Goal: Task Accomplishment & Management: Use online tool/utility

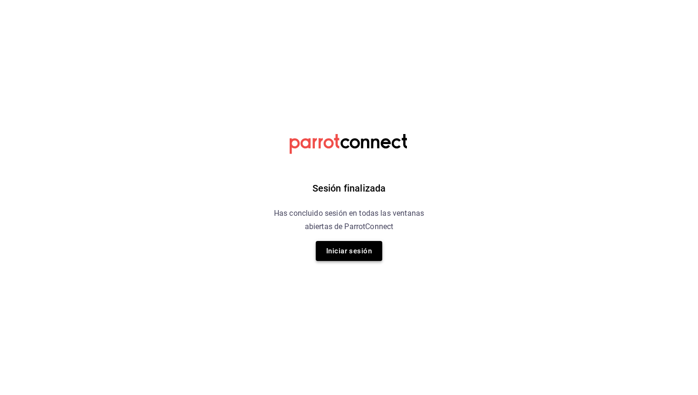
click at [345, 248] on button "Iniciar sesión" at bounding box center [349, 251] width 66 height 20
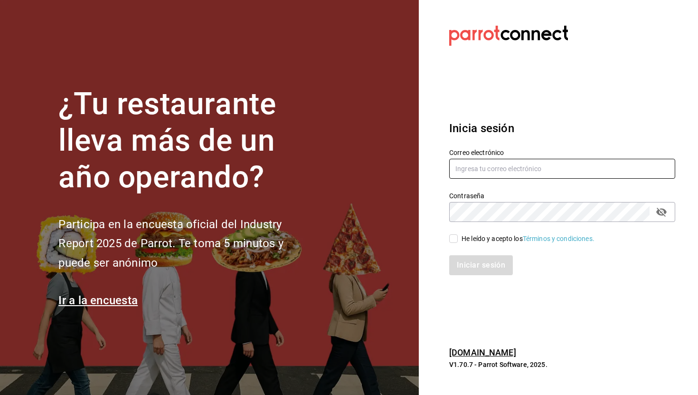
type input "anapaula@convivencia.org"
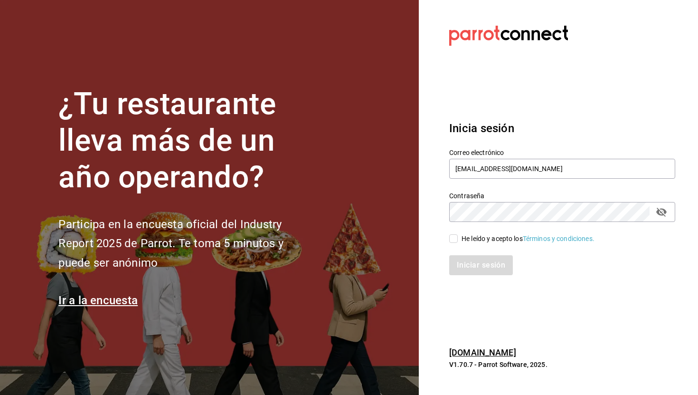
click at [452, 236] on input "He leído y acepto los Términos y condiciones." at bounding box center [453, 238] width 9 height 9
checkbox input "true"
click at [462, 265] on button "Iniciar sesión" at bounding box center [481, 265] width 65 height 20
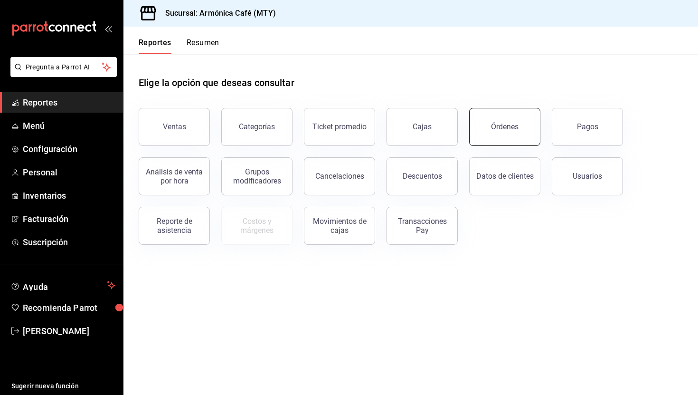
click at [509, 126] on div "Órdenes" at bounding box center [505, 126] width 28 height 9
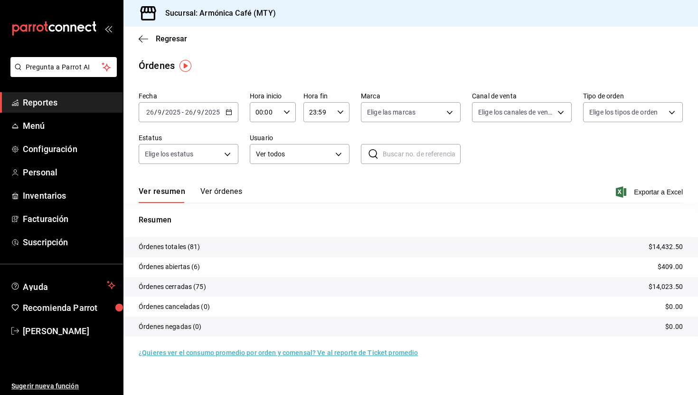
click at [227, 113] on icon "button" at bounding box center [229, 112] width 7 height 7
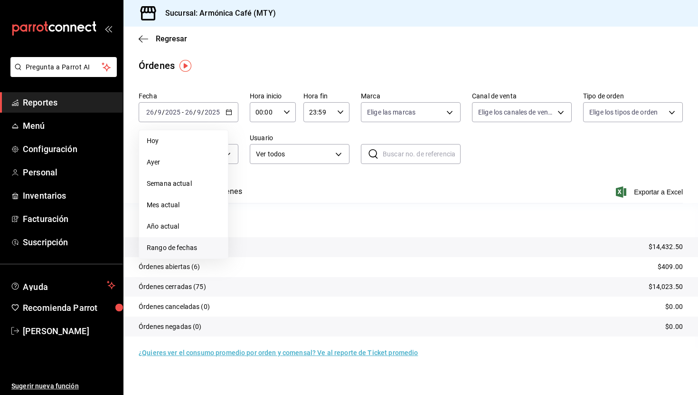
click at [166, 246] on span "Rango de fechas" at bounding box center [184, 248] width 74 height 10
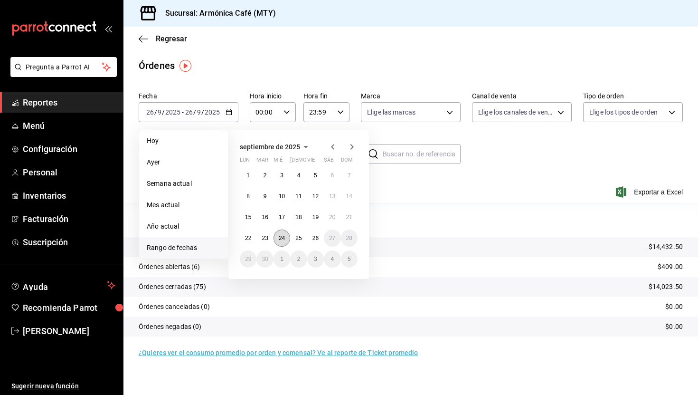
click at [278, 237] on button "24" at bounding box center [282, 237] width 17 height 17
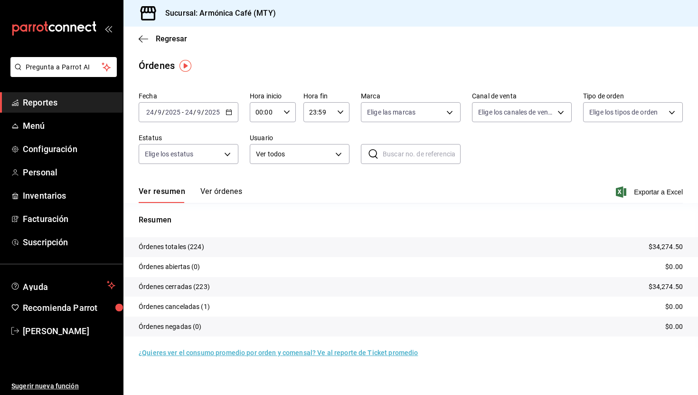
click at [218, 193] on button "Ver órdenes" at bounding box center [221, 195] width 42 height 16
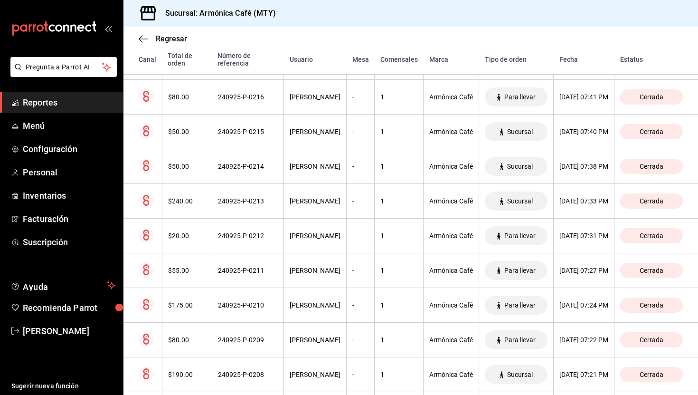
scroll to position [456, 0]
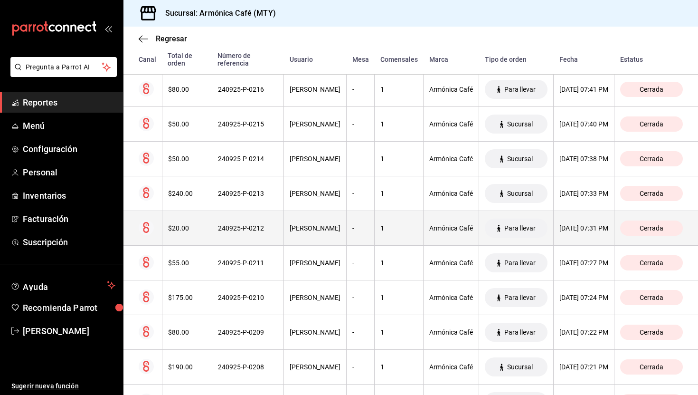
click at [375, 233] on th "1" at bounding box center [399, 228] width 49 height 35
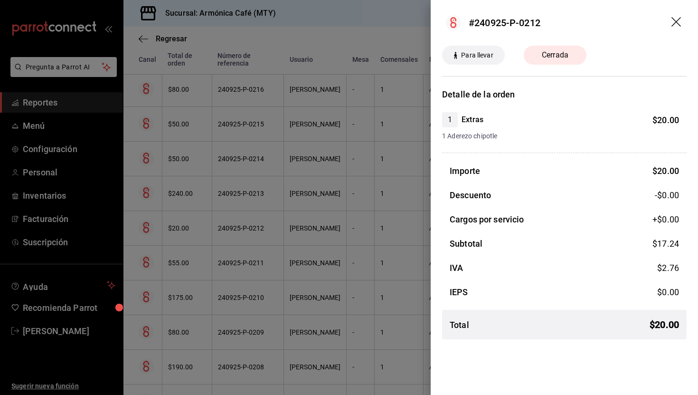
click at [301, 242] on div at bounding box center [349, 197] width 698 height 395
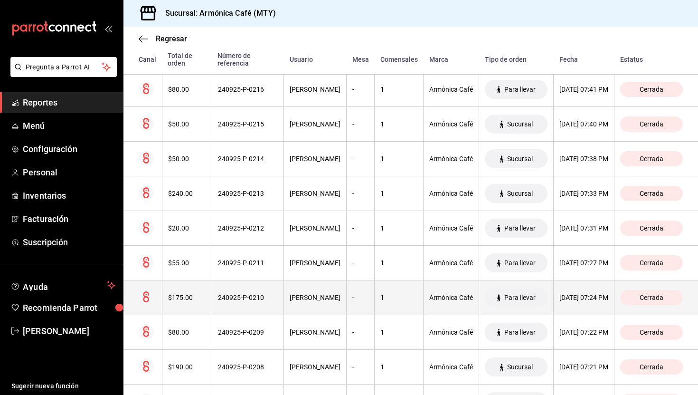
click at [312, 307] on th "[PERSON_NAME]" at bounding box center [315, 297] width 63 height 35
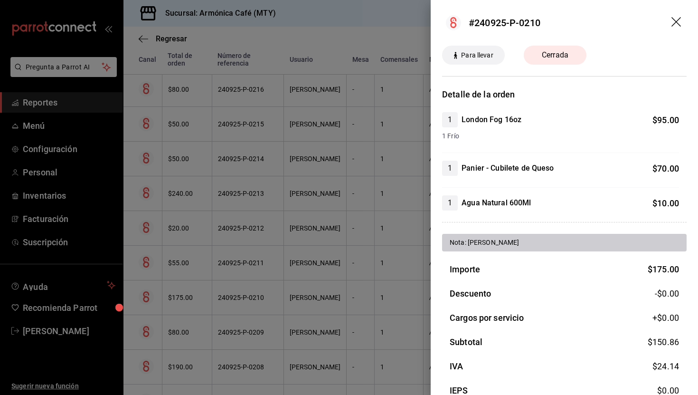
click at [342, 212] on div at bounding box center [349, 197] width 698 height 395
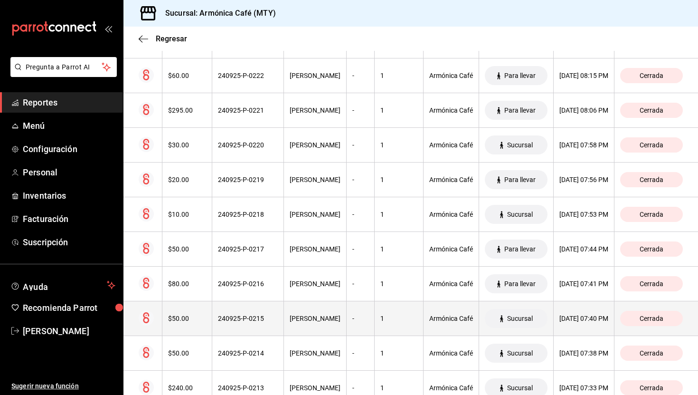
scroll to position [0, 0]
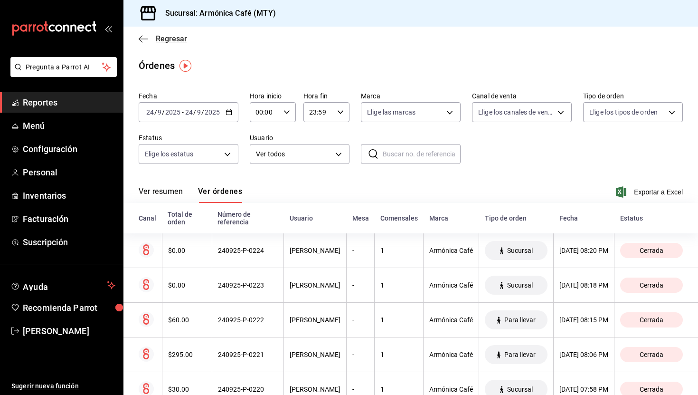
click at [157, 38] on span "Regresar" at bounding box center [171, 38] width 31 height 9
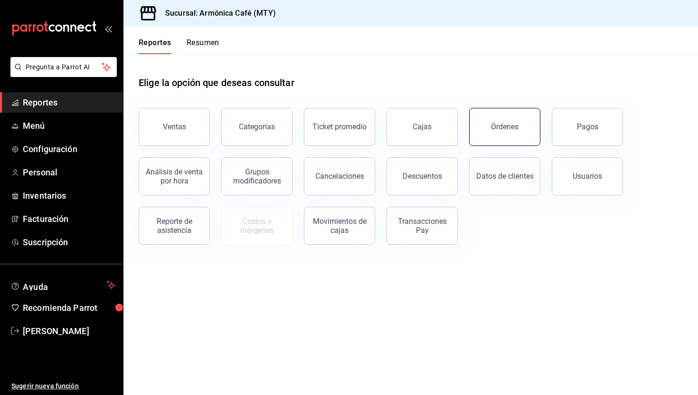
click at [520, 134] on button "Órdenes" at bounding box center [504, 127] width 71 height 38
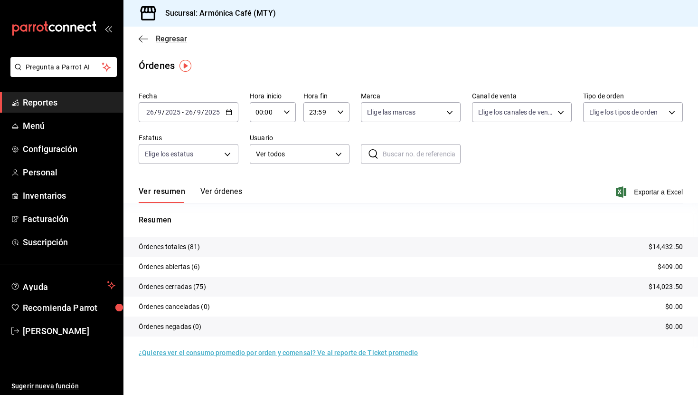
click at [144, 39] on icon "button" at bounding box center [143, 39] width 9 height 9
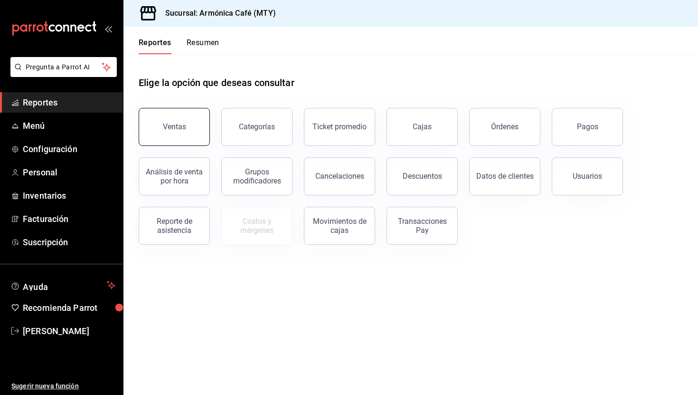
click at [189, 122] on button "Ventas" at bounding box center [174, 127] width 71 height 38
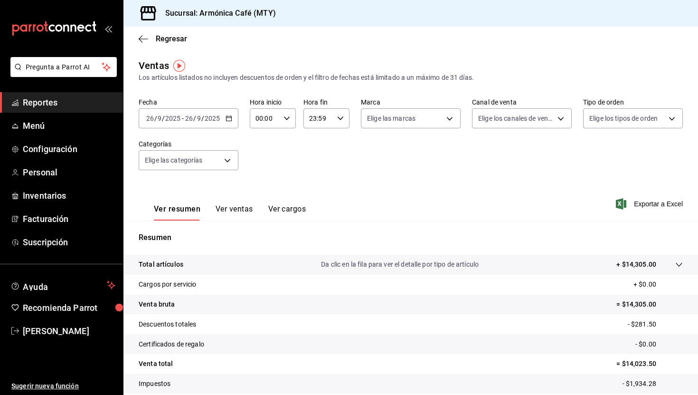
click at [237, 210] on button "Ver ventas" at bounding box center [235, 212] width 38 height 16
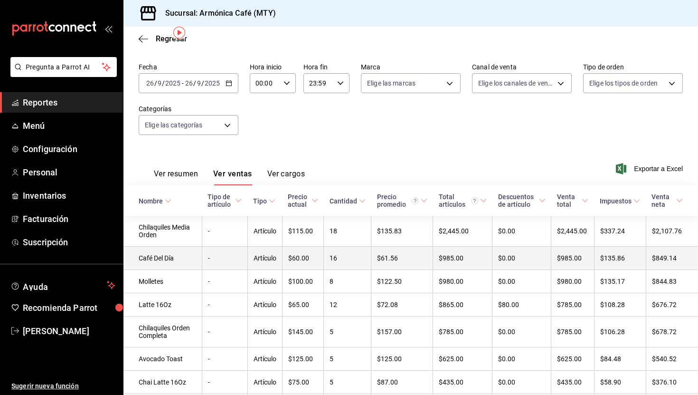
scroll to position [33, 0]
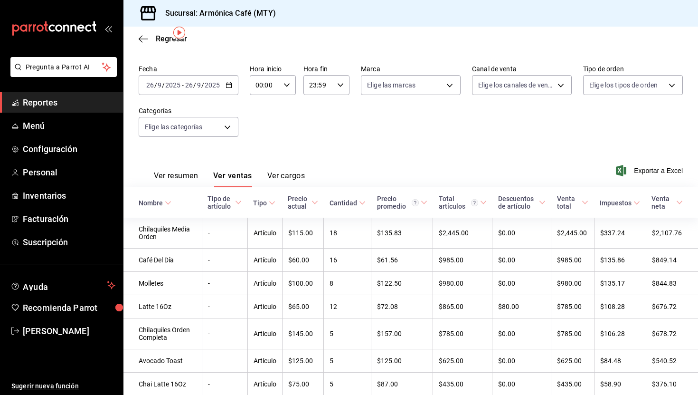
click at [167, 203] on \(Stroke\) at bounding box center [168, 202] width 6 height 3
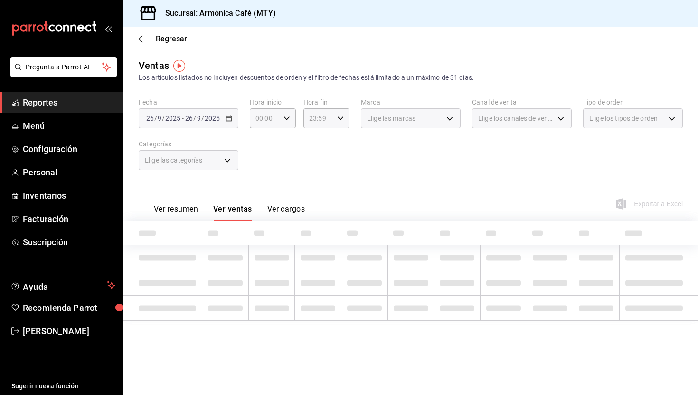
scroll to position [0, 0]
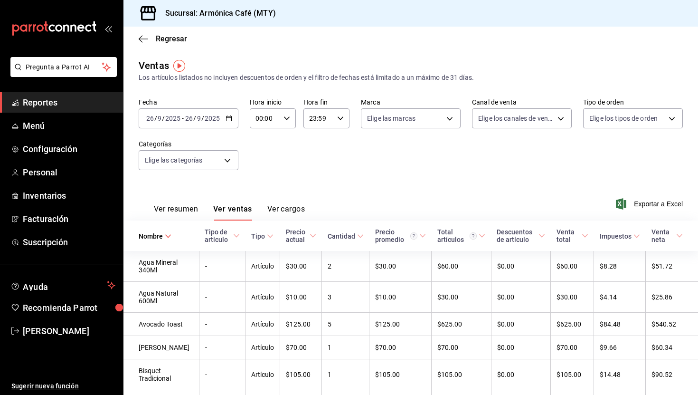
click at [230, 113] on div "[DATE] [DATE] - [DATE] [DATE]" at bounding box center [189, 118] width 100 height 20
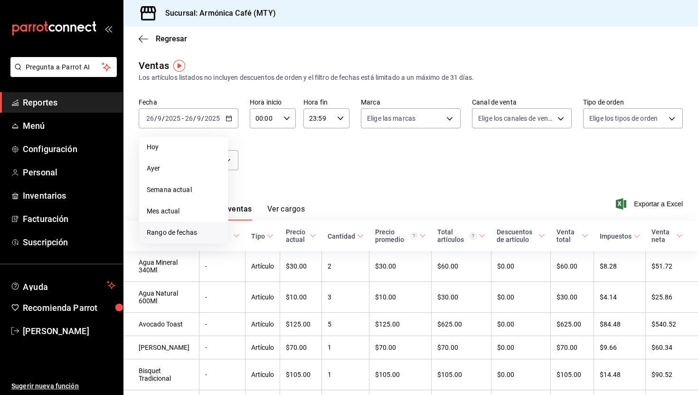
click at [160, 228] on span "Rango de fechas" at bounding box center [184, 232] width 74 height 10
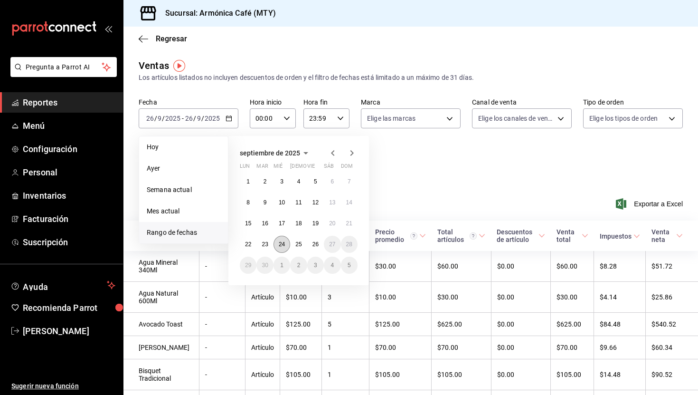
click at [281, 241] on abbr "24" at bounding box center [282, 244] width 6 height 7
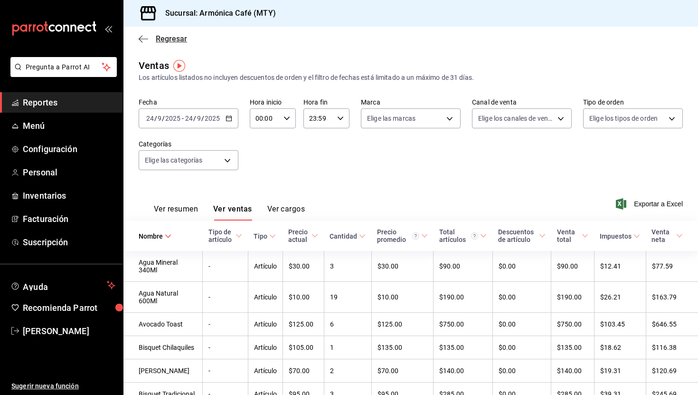
click at [145, 42] on icon "button" at bounding box center [143, 39] width 9 height 9
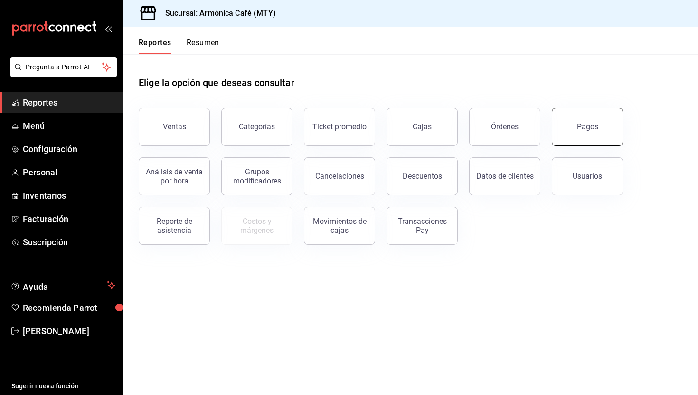
click at [576, 138] on button "Pagos" at bounding box center [587, 127] width 71 height 38
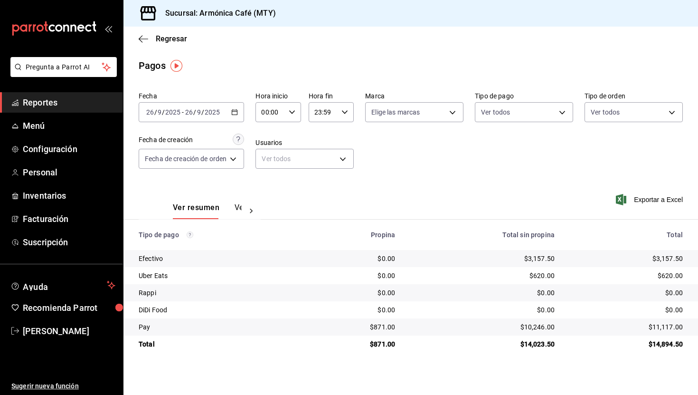
click at [236, 113] on icon "button" at bounding box center [234, 112] width 7 height 7
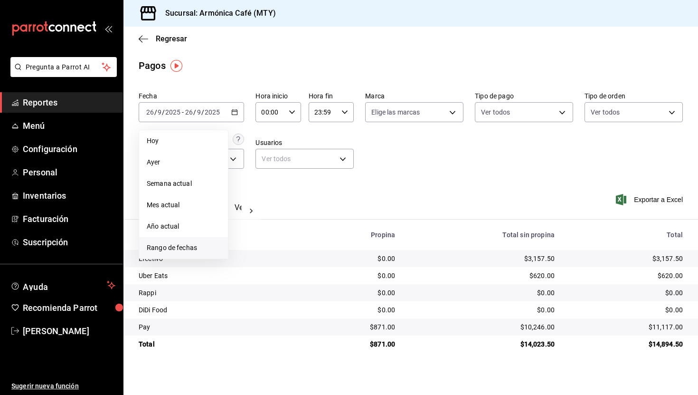
click at [177, 244] on span "Rango de fechas" at bounding box center [184, 248] width 74 height 10
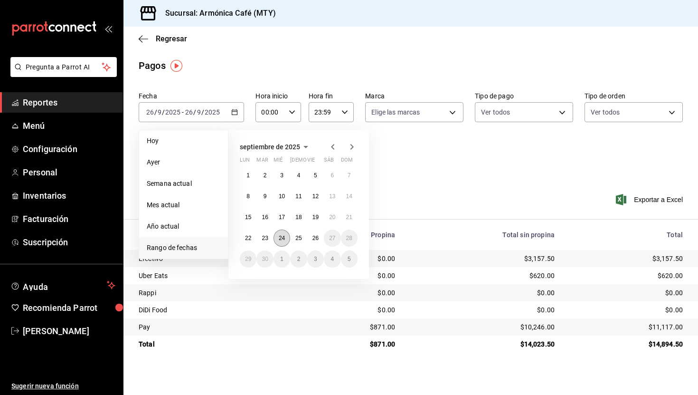
click at [279, 242] on button "24" at bounding box center [282, 237] width 17 height 17
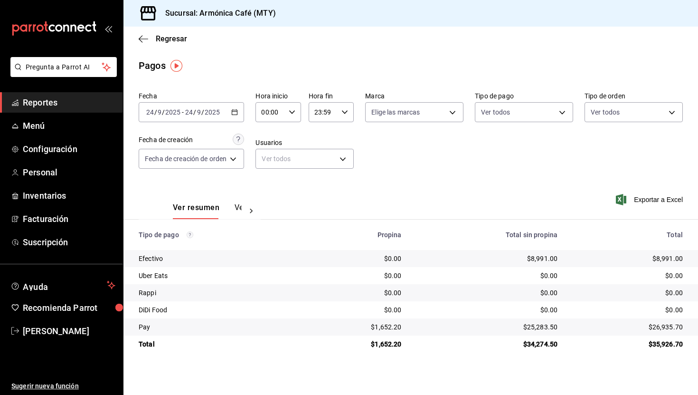
click at [247, 210] on icon at bounding box center [250, 210] width 9 height 9
click at [225, 208] on button "Ver pagos" at bounding box center [225, 211] width 36 height 16
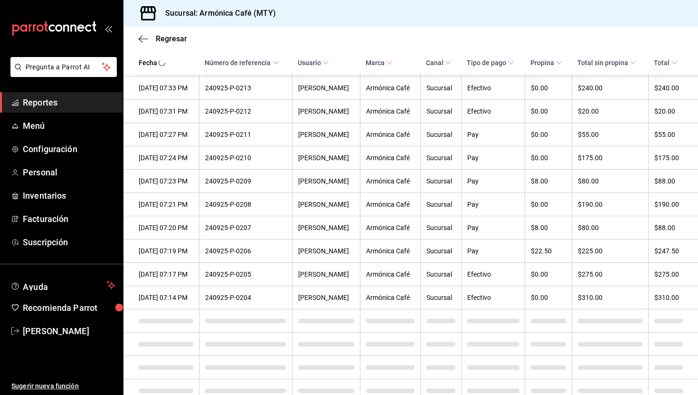
scroll to position [568, 0]
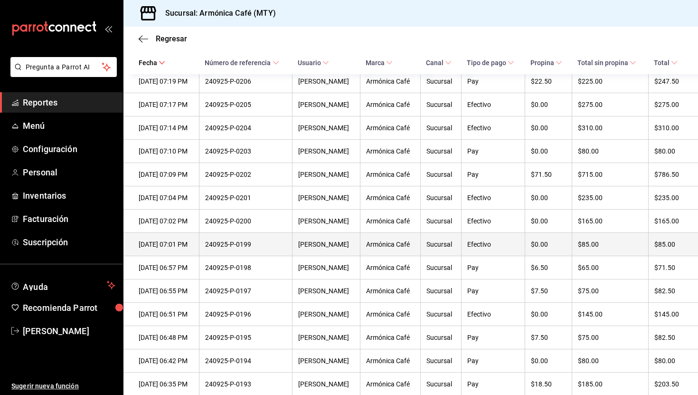
click at [256, 247] on div "240925-P-0199" at bounding box center [245, 244] width 81 height 8
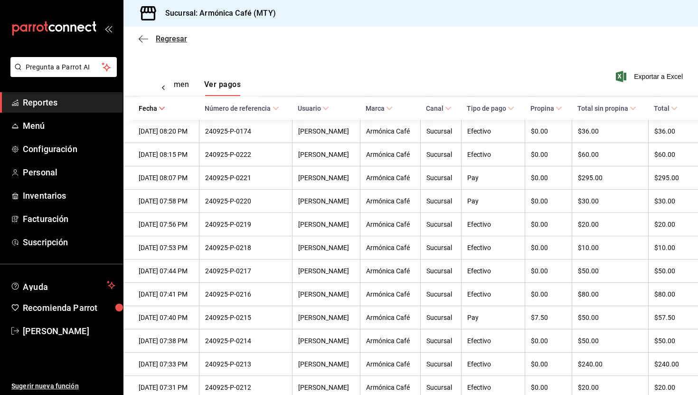
scroll to position [0, 0]
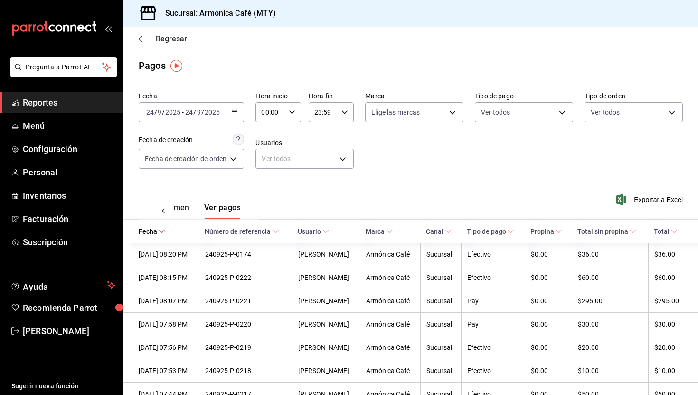
click at [160, 38] on span "Regresar" at bounding box center [171, 38] width 31 height 9
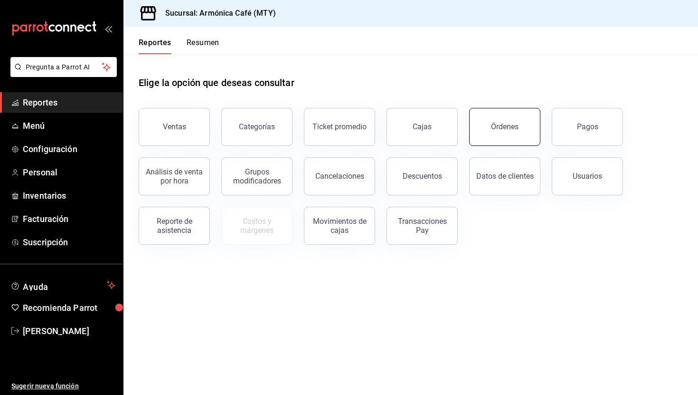
click at [504, 127] on div "Órdenes" at bounding box center [505, 126] width 28 height 9
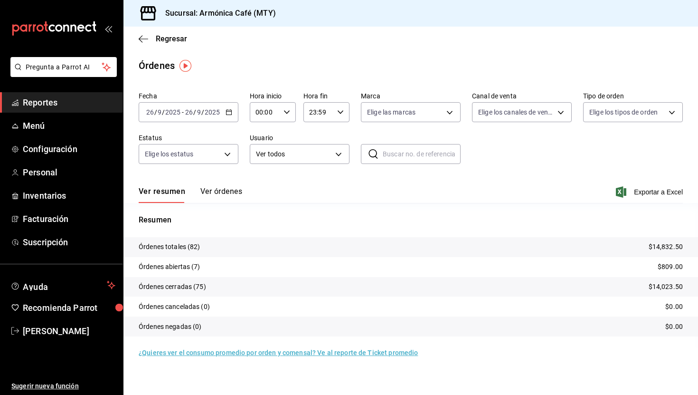
click at [216, 193] on button "Ver órdenes" at bounding box center [221, 195] width 42 height 16
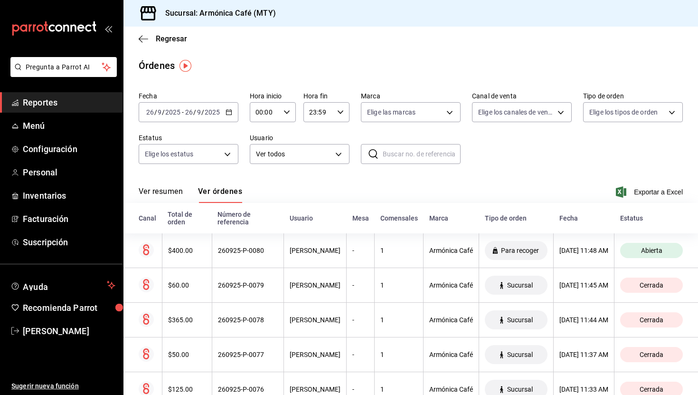
click at [228, 108] on div "[DATE] [DATE] - [DATE] [DATE]" at bounding box center [189, 112] width 100 height 20
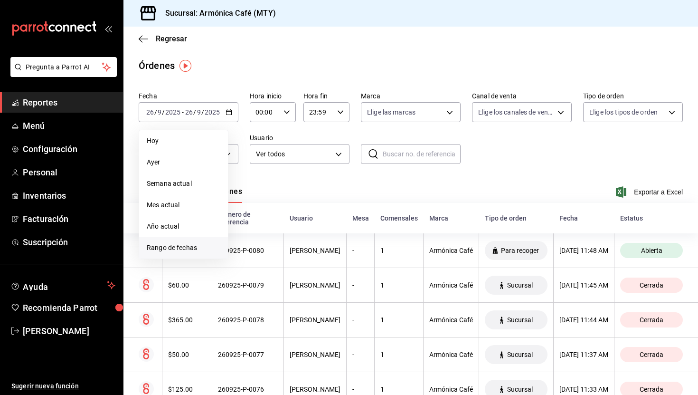
click at [168, 247] on span "Rango de fechas" at bounding box center [184, 248] width 74 height 10
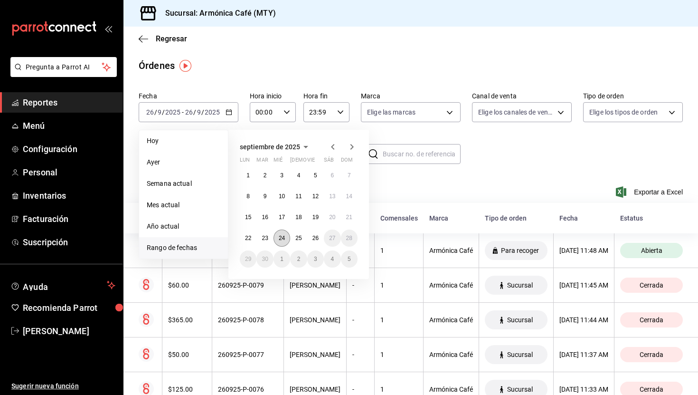
click at [281, 237] on abbr "24" at bounding box center [282, 238] width 6 height 7
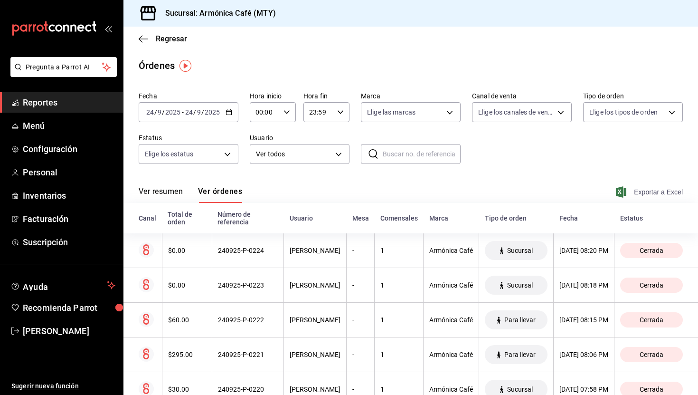
click at [638, 194] on span "Exportar a Excel" at bounding box center [650, 191] width 65 height 11
